Goal: Find specific page/section: Find specific page/section

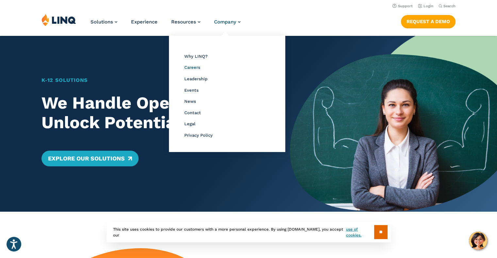
click at [195, 68] on span "Careers" at bounding box center [192, 67] width 16 height 5
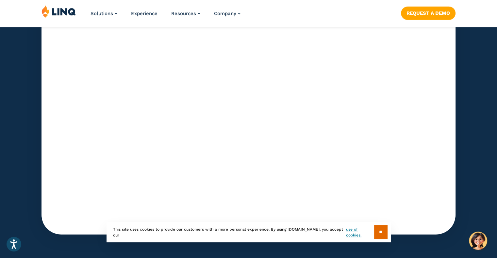
scroll to position [2121, 0]
